Goal: Browse casually

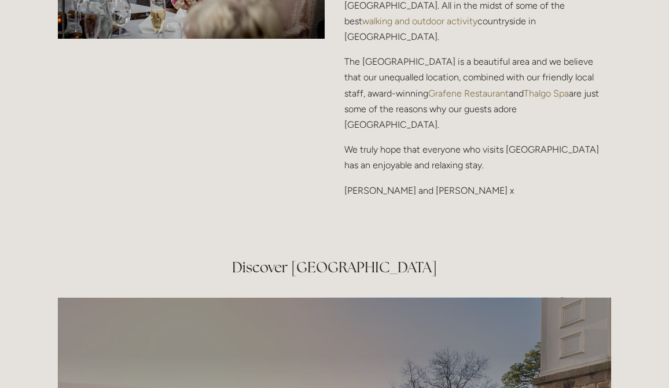
scroll to position [1886, 0]
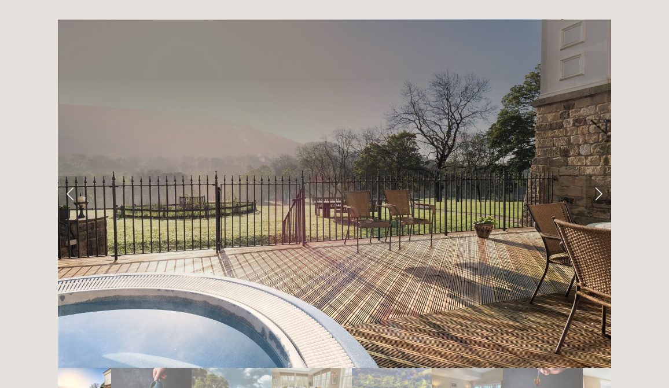
click at [598, 176] on link "Next Slide" at bounding box center [598, 193] width 25 height 35
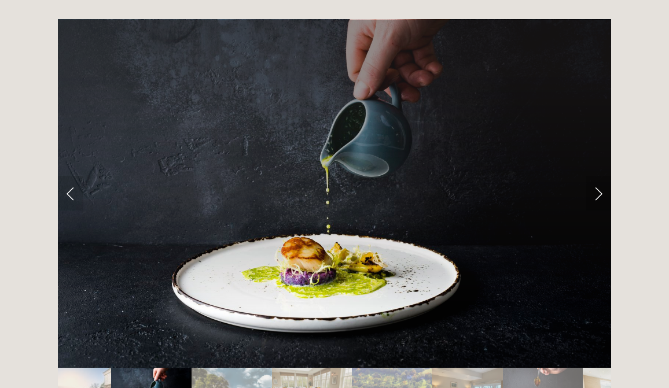
click at [599, 176] on link "Next Slide" at bounding box center [598, 193] width 25 height 35
click at [598, 176] on link "Next Slide" at bounding box center [598, 193] width 25 height 35
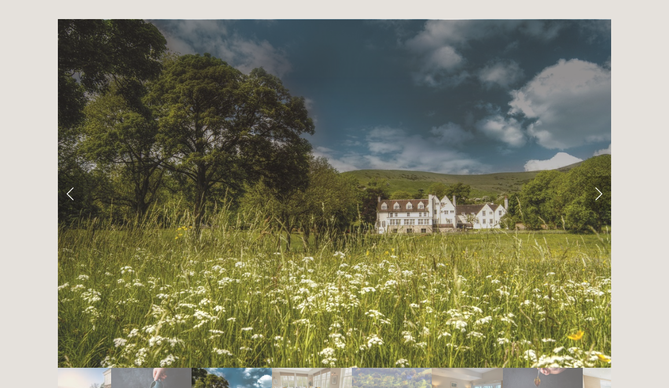
click at [598, 176] on link "Next Slide" at bounding box center [598, 193] width 25 height 35
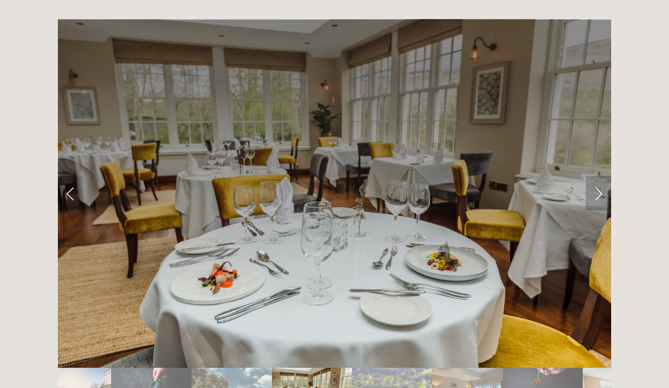
click at [598, 176] on link "Next Slide" at bounding box center [598, 193] width 25 height 35
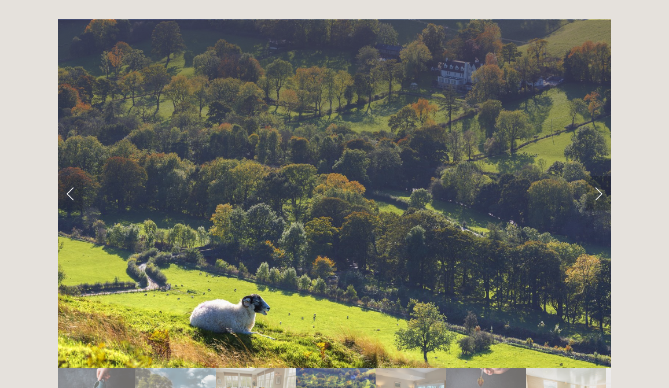
click at [598, 176] on link "Next Slide" at bounding box center [598, 193] width 25 height 35
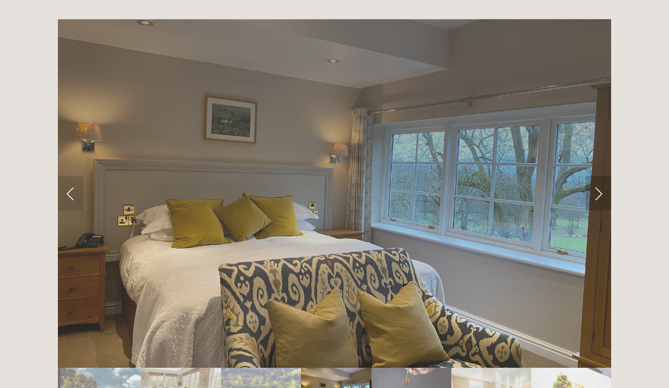
click at [598, 176] on link "Next Slide" at bounding box center [598, 193] width 25 height 35
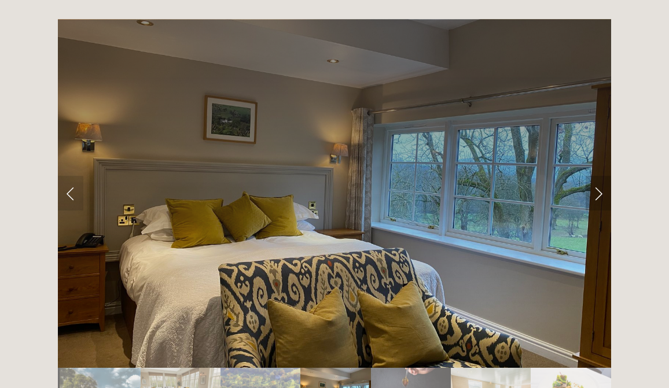
click at [597, 176] on link "Next Slide" at bounding box center [598, 193] width 25 height 35
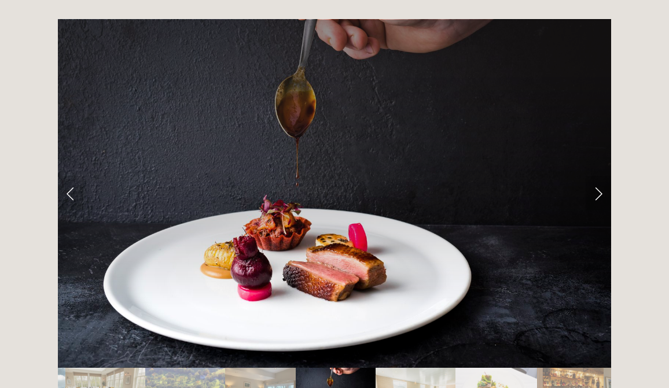
click at [597, 176] on link "Next Slide" at bounding box center [598, 193] width 25 height 35
click at [598, 176] on link "Next Slide" at bounding box center [598, 193] width 25 height 35
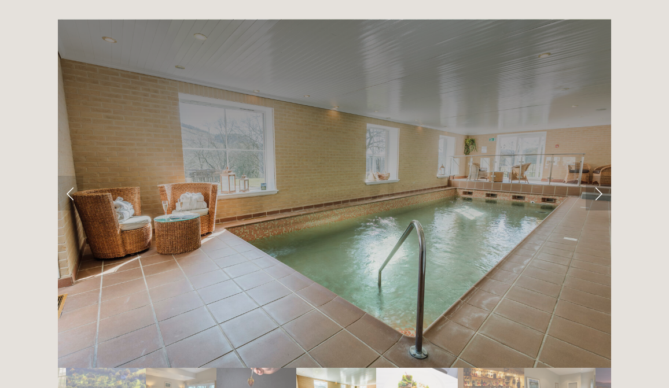
click at [598, 176] on link "Next Slide" at bounding box center [598, 193] width 25 height 35
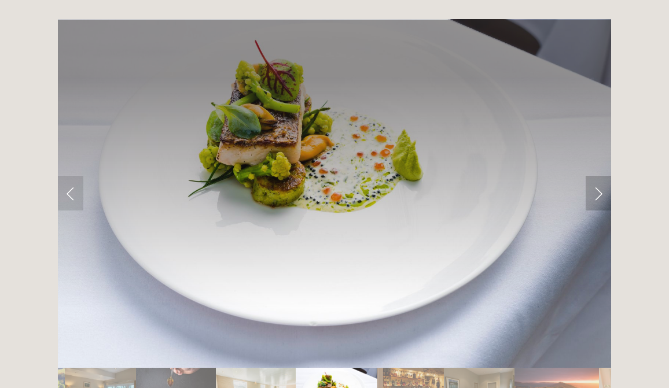
click at [598, 176] on link "Next Slide" at bounding box center [598, 193] width 25 height 35
